Goal: Task Accomplishment & Management: Use online tool/utility

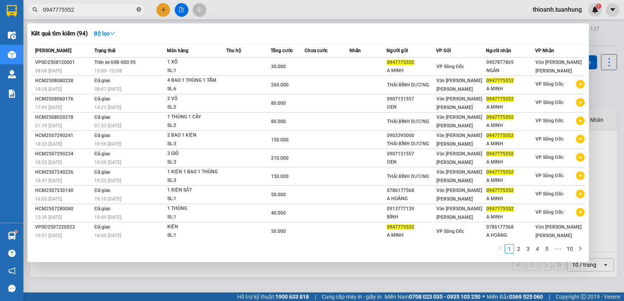
click at [140, 9] on icon "close-circle" at bounding box center [138, 9] width 5 height 5
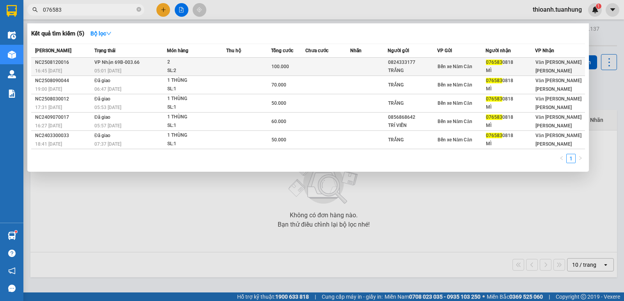
type input "076583"
click at [325, 61] on td at bounding box center [327, 67] width 45 height 18
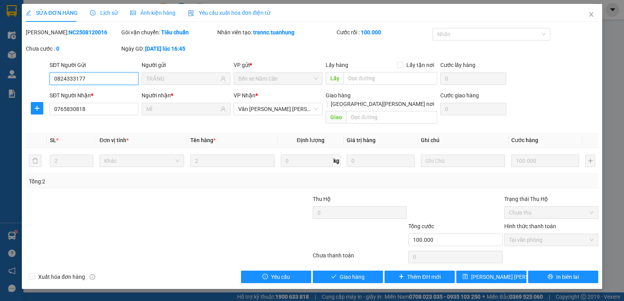
type input "0824333177"
type input "TRẮNG"
type input "0765830818"
type input "MÌ"
type input "100.000"
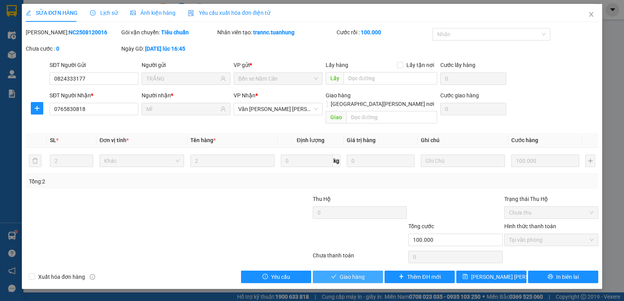
click at [371, 271] on button "Giao hàng" at bounding box center [348, 277] width 70 height 12
